Goal: Manage account settings

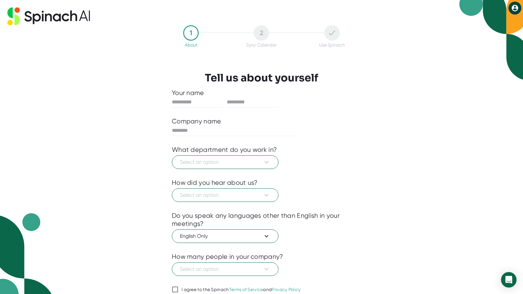
click at [516, 9] on icon at bounding box center [515, 8] width 8 height 8
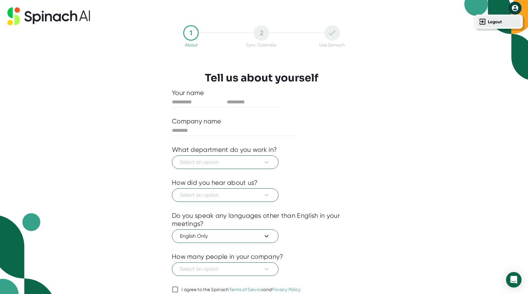
click at [493, 21] on b "Logout" at bounding box center [495, 21] width 14 height 5
